Goal: Task Accomplishment & Management: Complete application form

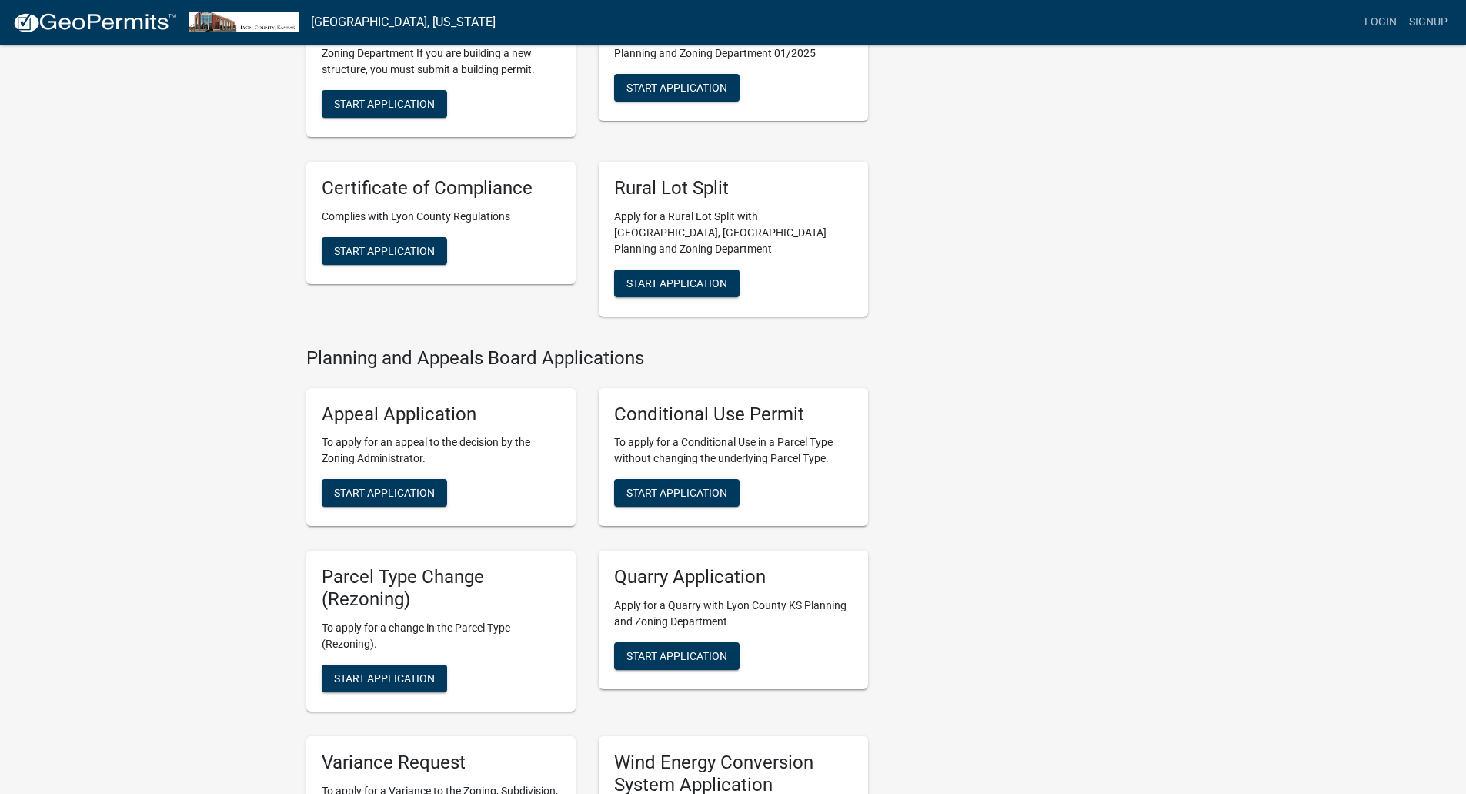
scroll to position [616, 0]
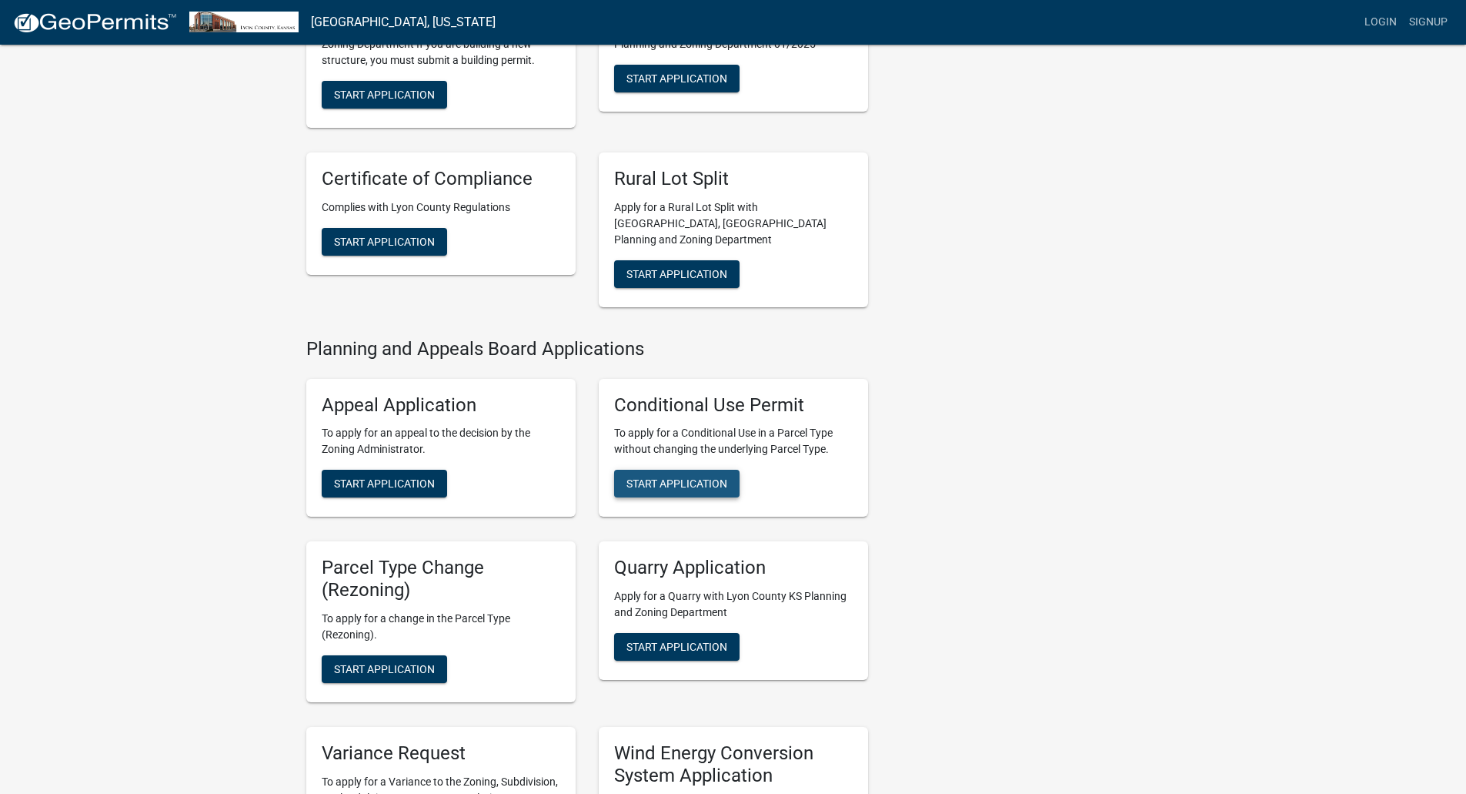
click at [689, 470] on button "Start Application" at bounding box center [676, 484] width 125 height 28
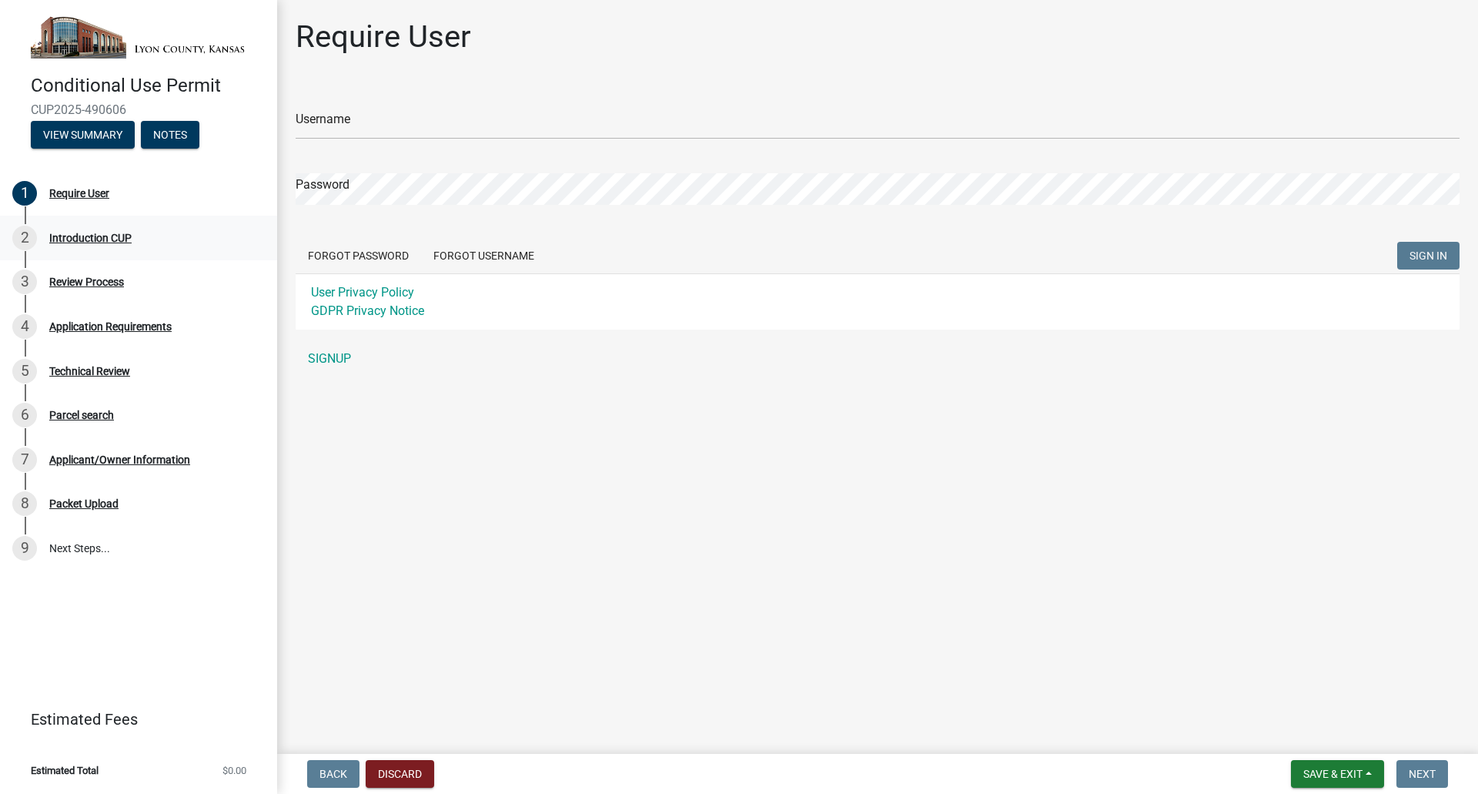
click at [84, 236] on div "Introduction CUP" at bounding box center [90, 237] width 82 height 11
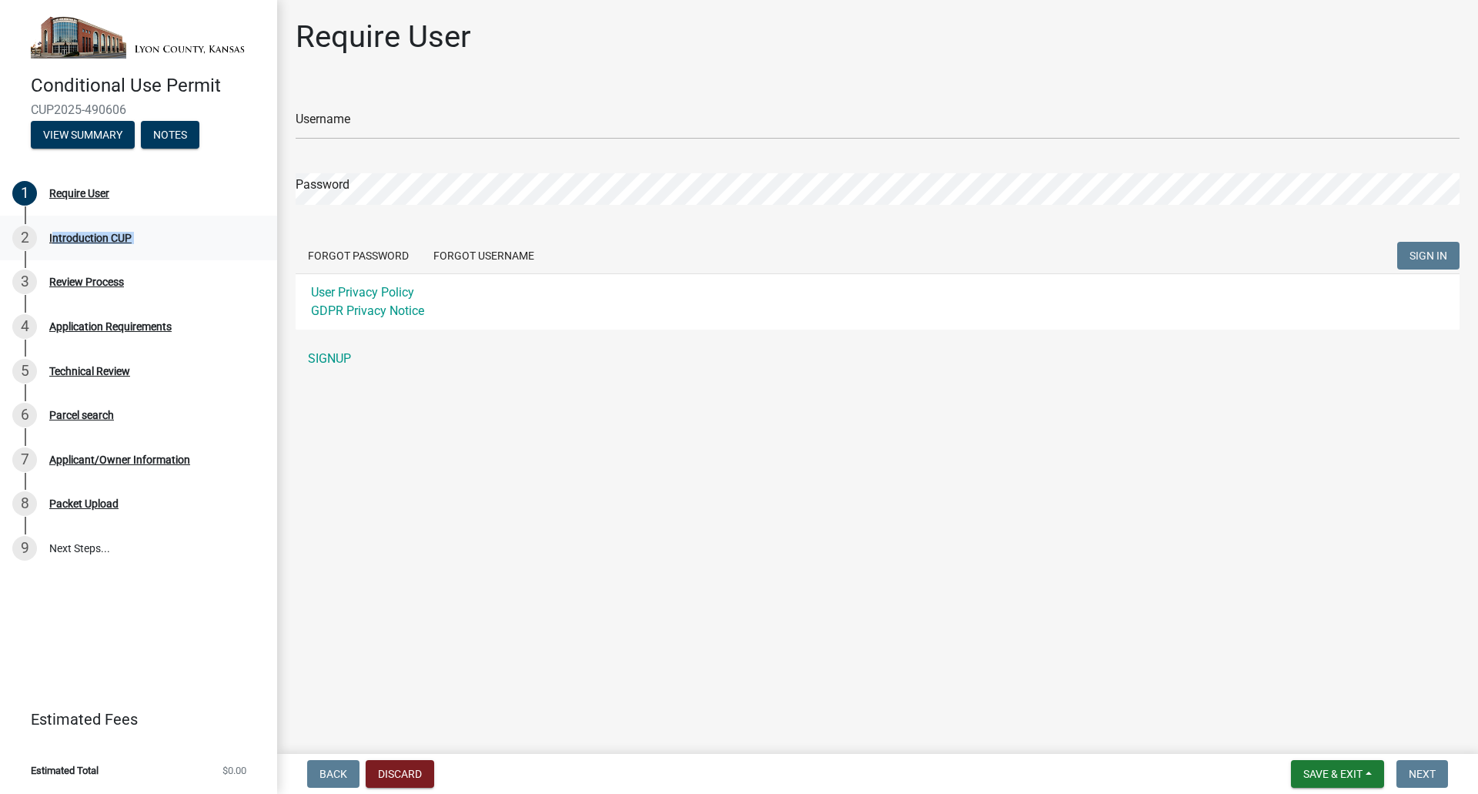
click at [84, 236] on div "Introduction CUP" at bounding box center [90, 237] width 82 height 11
click at [99, 232] on div "Introduction CUP" at bounding box center [90, 237] width 82 height 11
